Goal: Transaction & Acquisition: Subscribe to service/newsletter

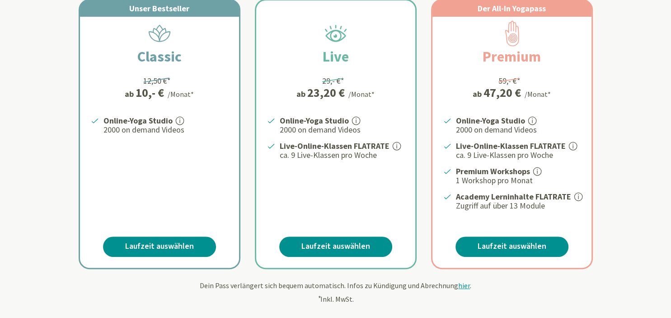
scroll to position [193, 0]
click at [176, 245] on link "Laufzeit auswählen" at bounding box center [159, 246] width 113 height 20
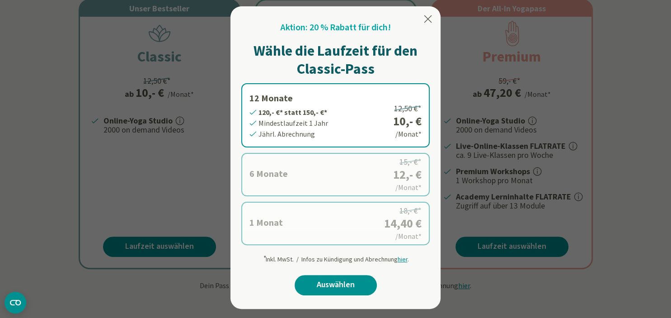
click at [267, 172] on label "6 Monate 72,- €* statt 90,- €* Mindestlaufzeit 6 Monate [GEOGRAPHIC_DATA]. Abre…" at bounding box center [335, 174] width 188 height 43
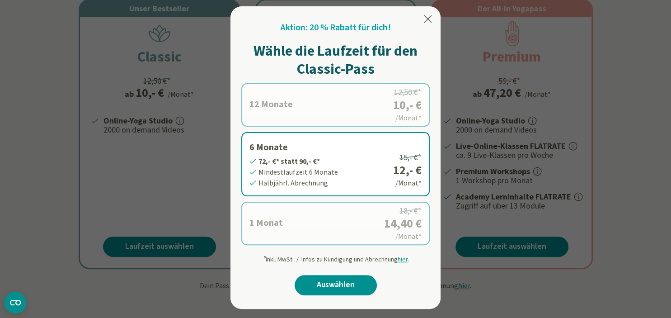
click at [308, 214] on label "1 Monat 14,40 €* statt 18,- €* Mindestlaufzeit 1 Monat Monatl. Abrechnung 18,- …" at bounding box center [335, 222] width 188 height 43
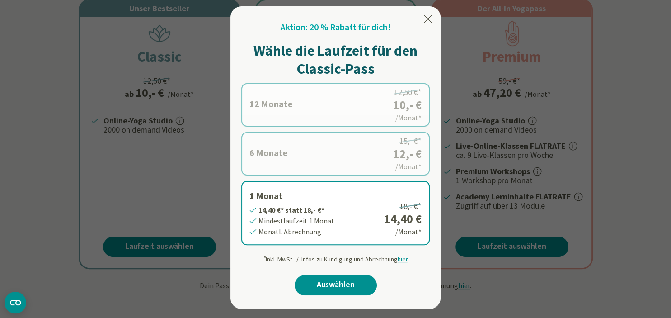
click at [428, 18] on icon at bounding box center [427, 19] width 11 height 11
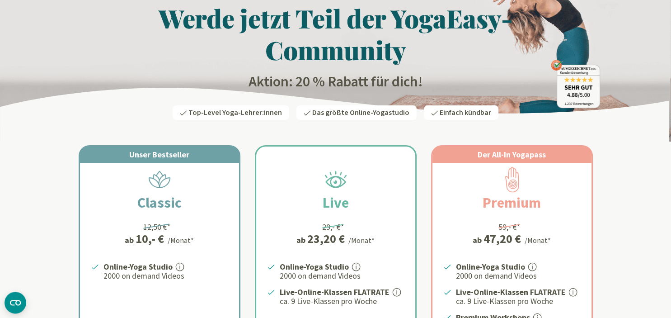
scroll to position [0, 0]
